Goal: Find specific page/section: Find specific page/section

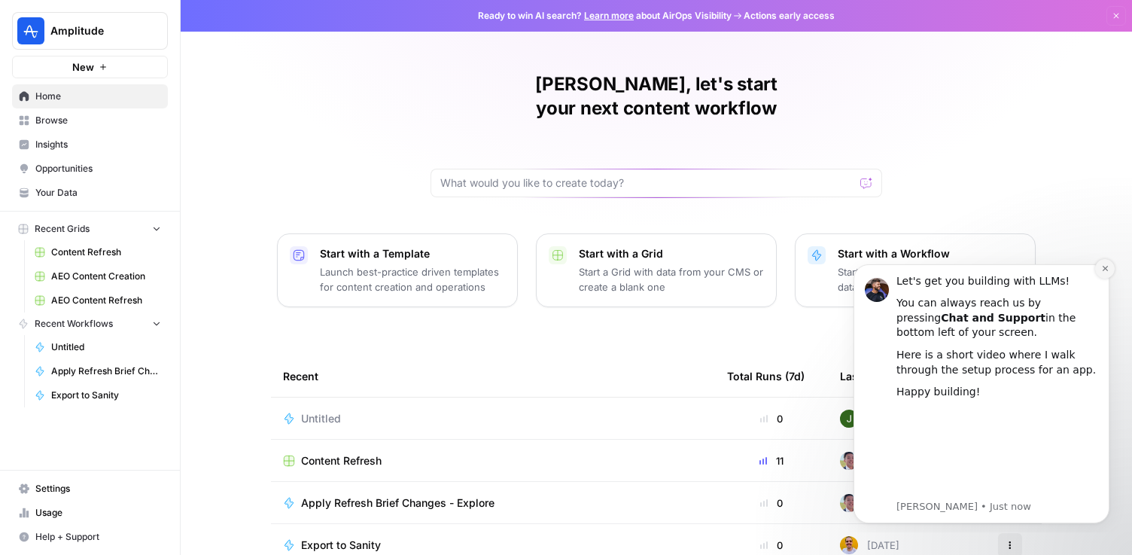
click at [1104, 263] on button "Dismiss notification" at bounding box center [1105, 269] width 20 height 20
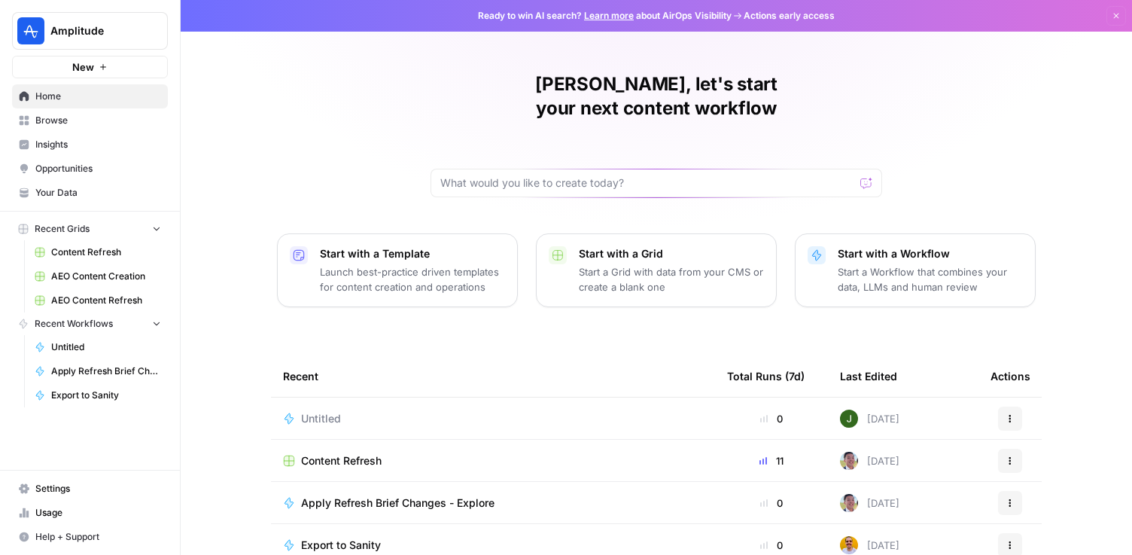
click at [53, 144] on span "Insights" at bounding box center [98, 145] width 126 height 14
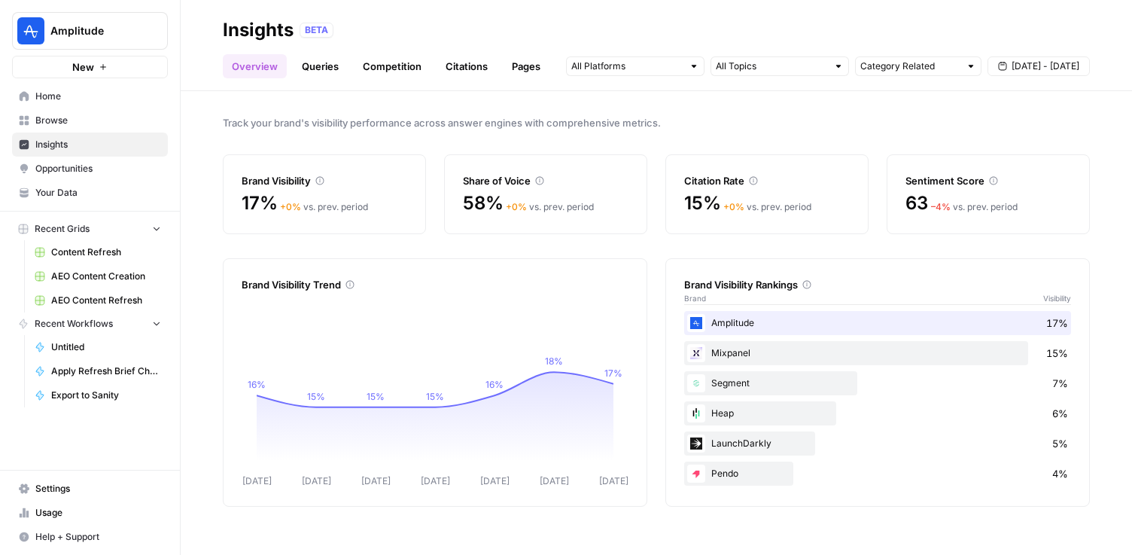
click at [376, 65] on link "Competition" at bounding box center [392, 66] width 77 height 24
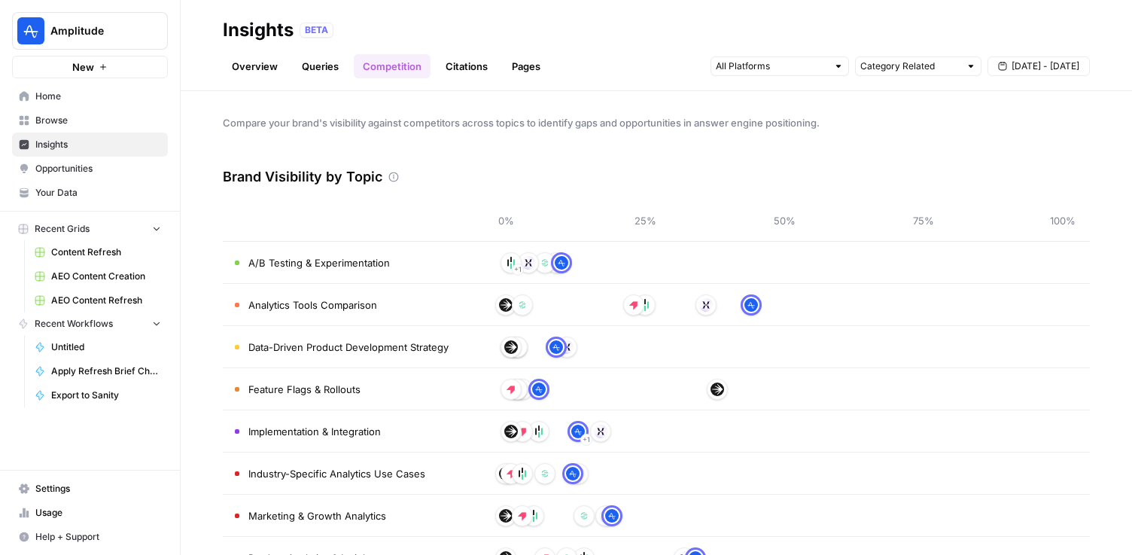
click at [326, 62] on link "Queries" at bounding box center [320, 66] width 55 height 24
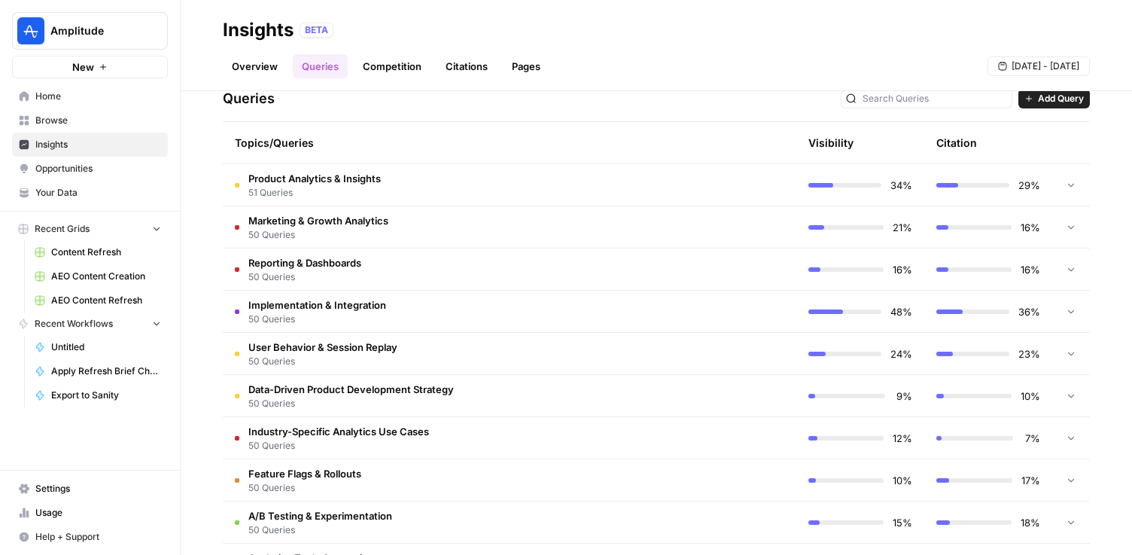
scroll to position [322, 0]
click at [327, 180] on span "Product Analytics & Insights" at bounding box center [314, 176] width 132 height 15
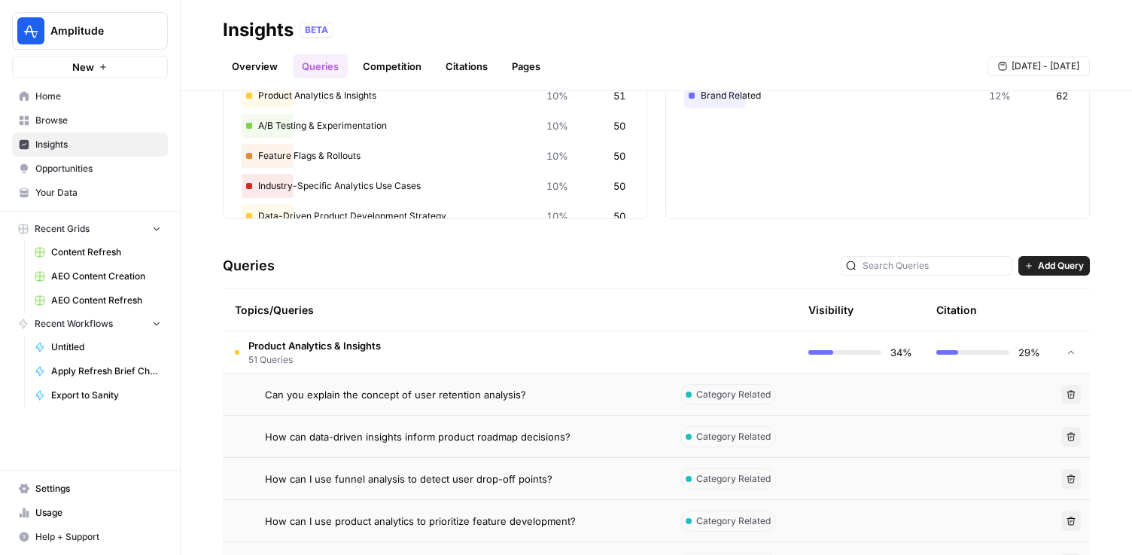
scroll to position [0, 0]
